Goal: Book appointment/travel/reservation

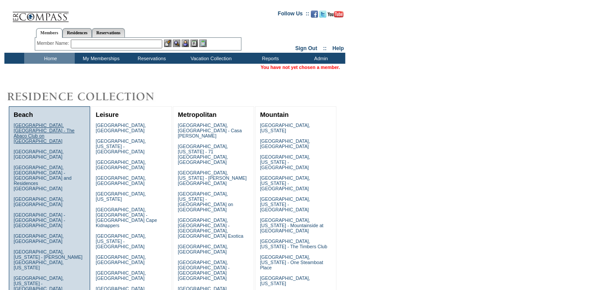
click at [35, 124] on link "[GEOGRAPHIC_DATA], [GEOGRAPHIC_DATA] - The Abaco Club on [GEOGRAPHIC_DATA]" at bounding box center [44, 133] width 61 height 21
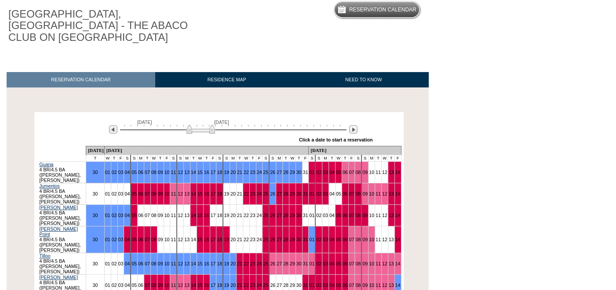
scroll to position [79, 0]
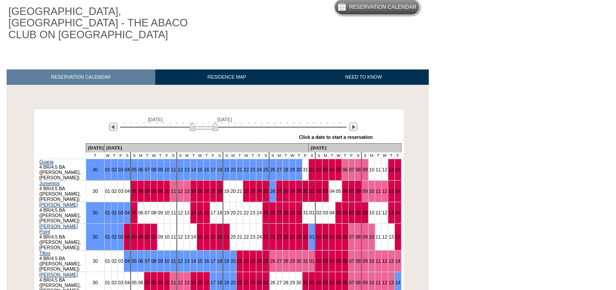
click at [203, 122] on img at bounding box center [204, 126] width 29 height 9
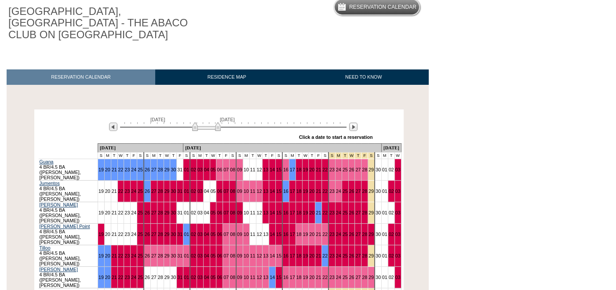
click at [201, 122] on img at bounding box center [206, 126] width 29 height 9
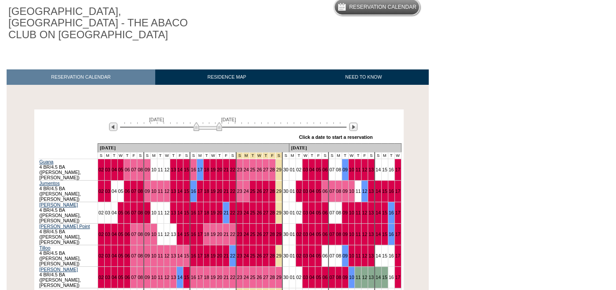
click at [208, 122] on img at bounding box center [208, 126] width 29 height 9
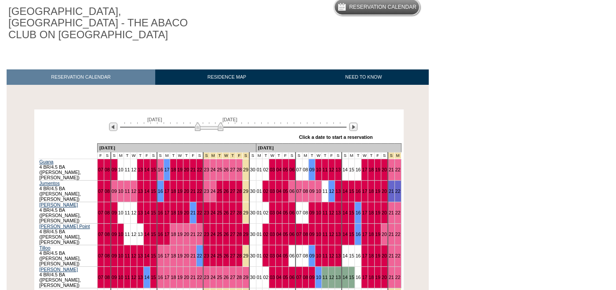
click at [206, 122] on img at bounding box center [209, 126] width 29 height 9
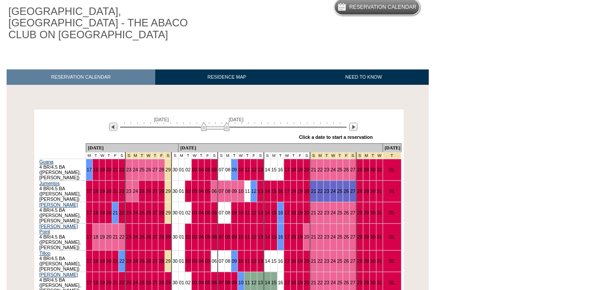
drag, startPoint x: 206, startPoint y: 118, endPoint x: 212, endPoint y: 117, distance: 5.7
click at [212, 122] on img at bounding box center [215, 126] width 29 height 9
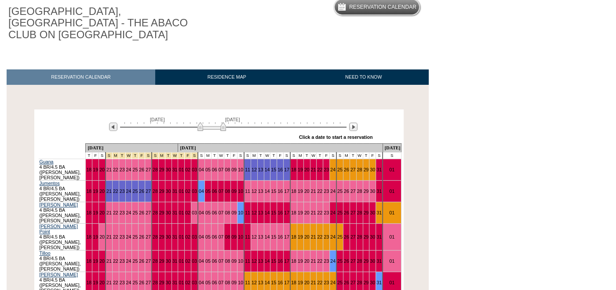
drag, startPoint x: 222, startPoint y: 115, endPoint x: 217, endPoint y: 115, distance: 4.8
click at [217, 122] on img at bounding box center [212, 126] width 29 height 9
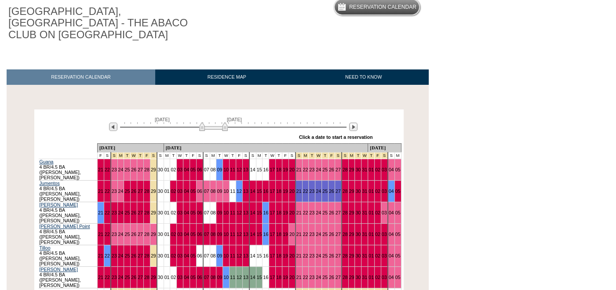
click at [217, 122] on img at bounding box center [213, 126] width 29 height 9
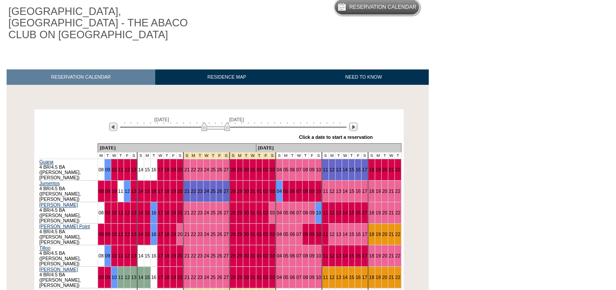
click at [208, 122] on img at bounding box center [216, 126] width 29 height 9
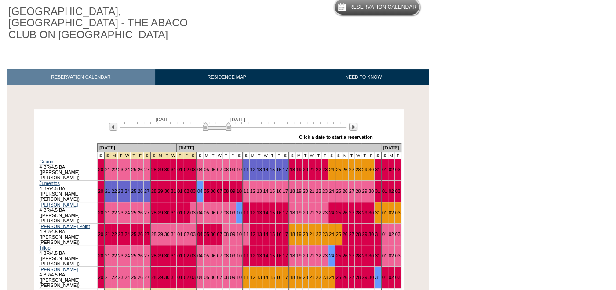
click at [221, 122] on img at bounding box center [217, 126] width 29 height 9
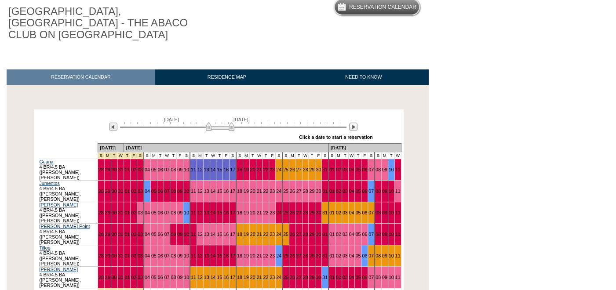
click at [224, 122] on img at bounding box center [220, 126] width 29 height 9
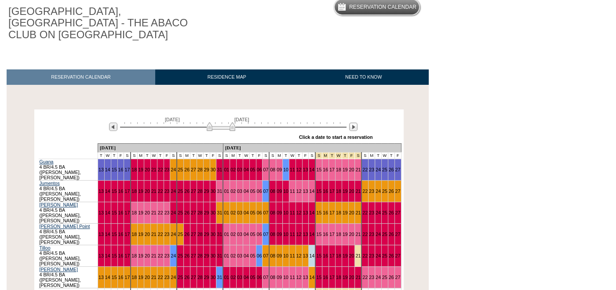
click at [225, 122] on img at bounding box center [221, 126] width 29 height 9
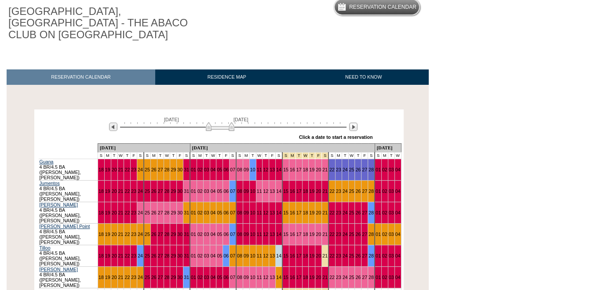
click at [223, 122] on img at bounding box center [220, 126] width 29 height 9
